Goal: Use online tool/utility: Use online tool/utility

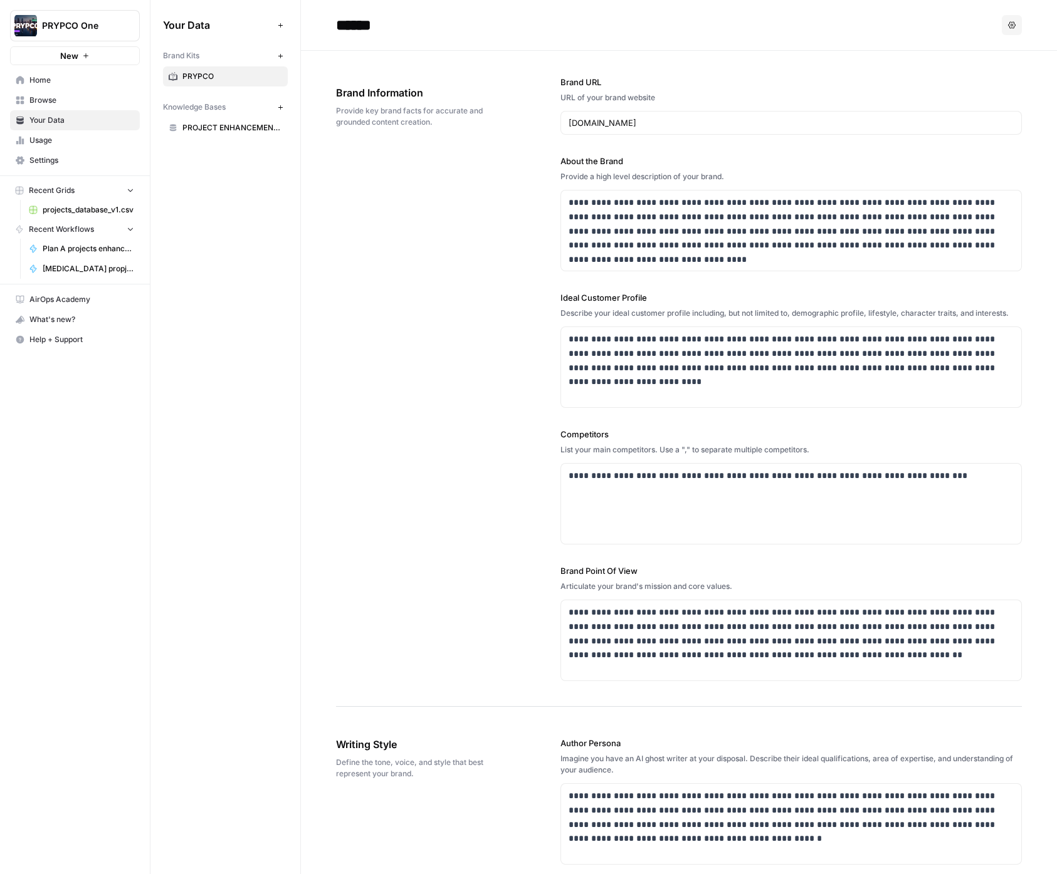
click at [66, 210] on span "projects_database_v1.csv" at bounding box center [89, 209] width 92 height 11
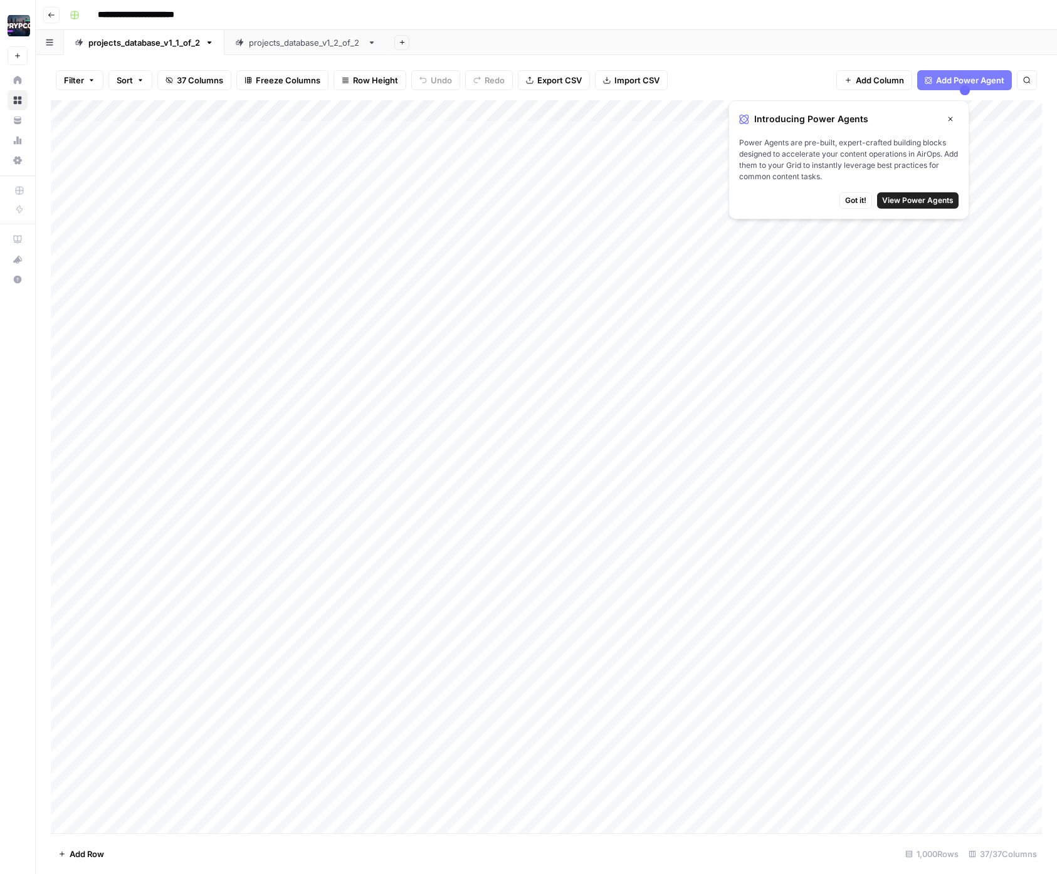
click at [793, 162] on span "Power Agents are pre-built, expert-crafted building blocks designed to accelera…" at bounding box center [848, 159] width 219 height 45
click at [953, 117] on icon "button" at bounding box center [950, 119] width 8 height 8
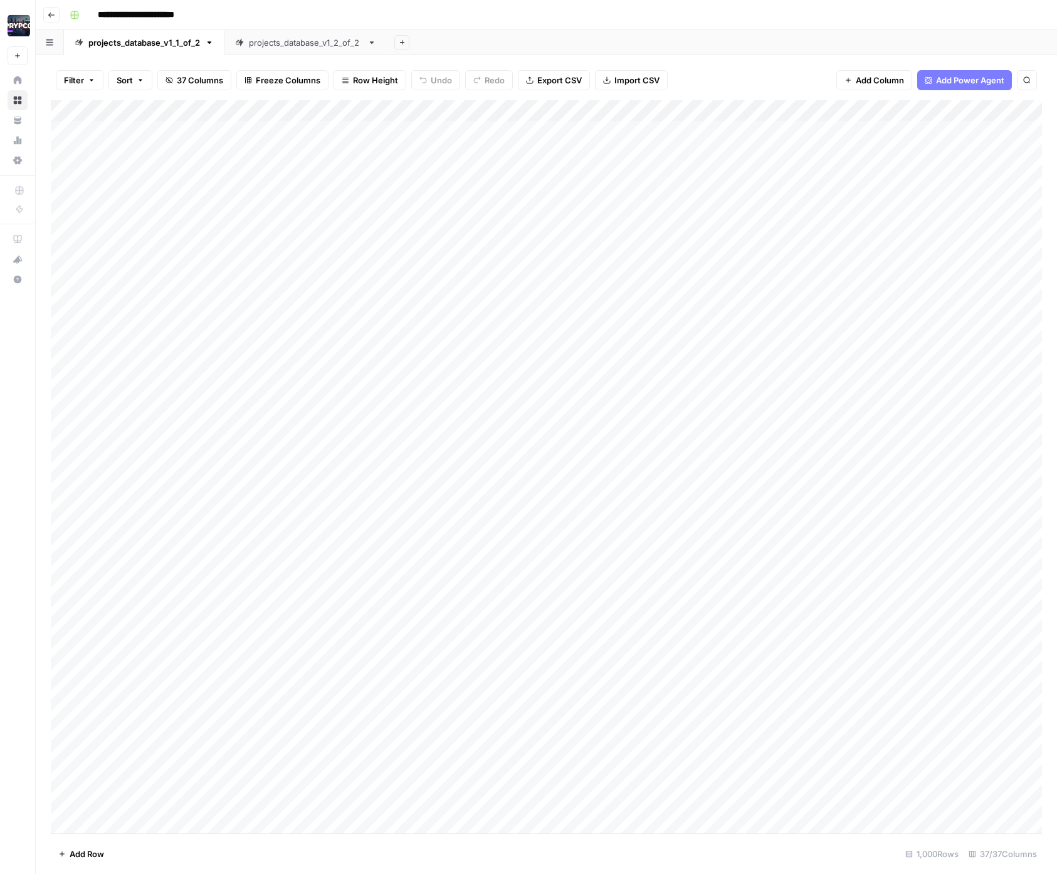
click at [60, 132] on div "Add Column" at bounding box center [546, 466] width 991 height 733
copy body "Power Agents are pre-built, expert-crafted building blocks designed to accelera…"
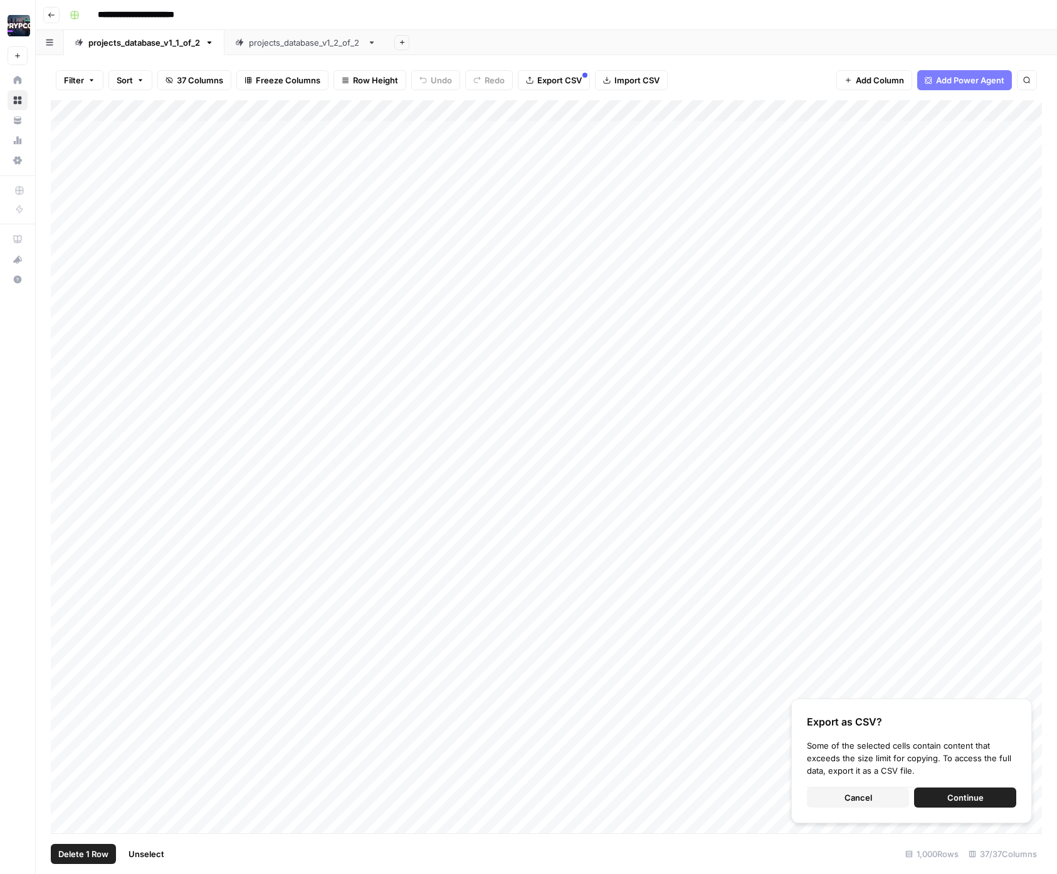
click at [951, 795] on span "Continue" at bounding box center [965, 798] width 36 height 13
